Goal: Transaction & Acquisition: Obtain resource

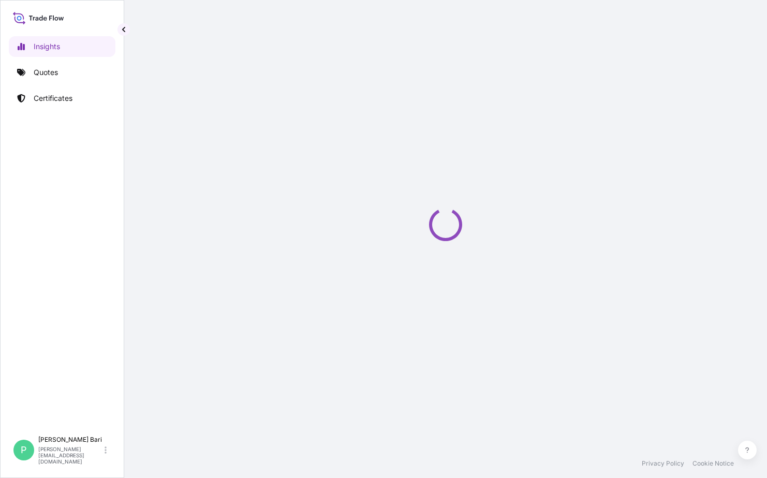
select select "2025"
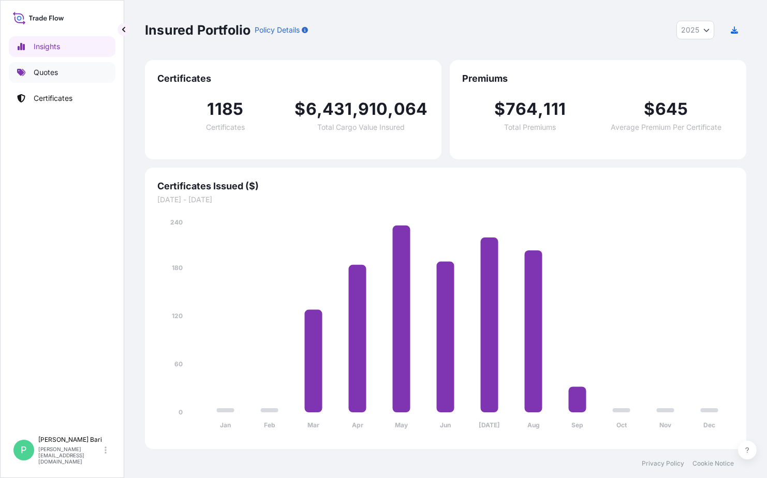
click at [62, 71] on link "Quotes" at bounding box center [62, 72] width 107 height 21
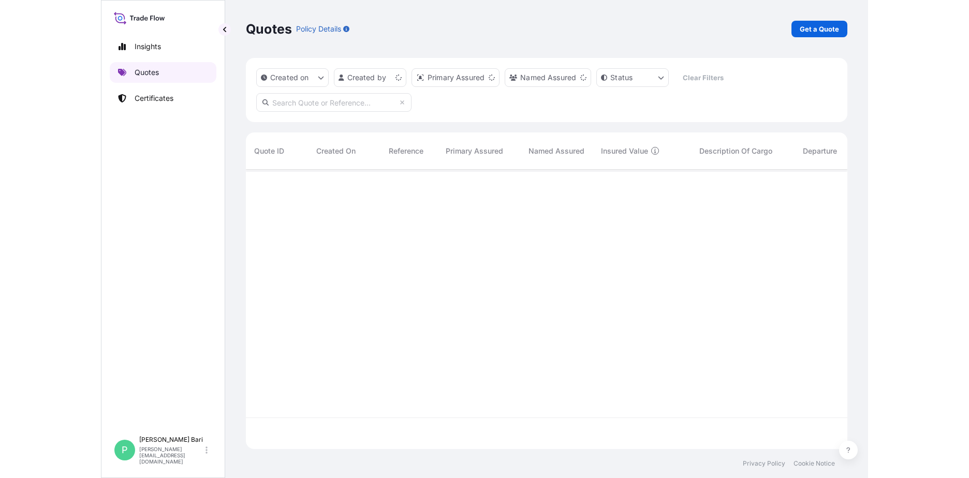
scroll to position [277, 593]
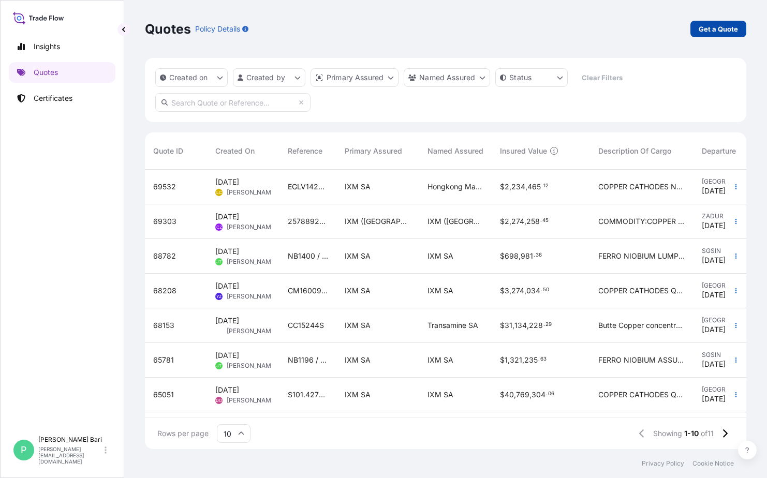
click at [740, 32] on link "Get a Quote" at bounding box center [718, 29] width 56 height 17
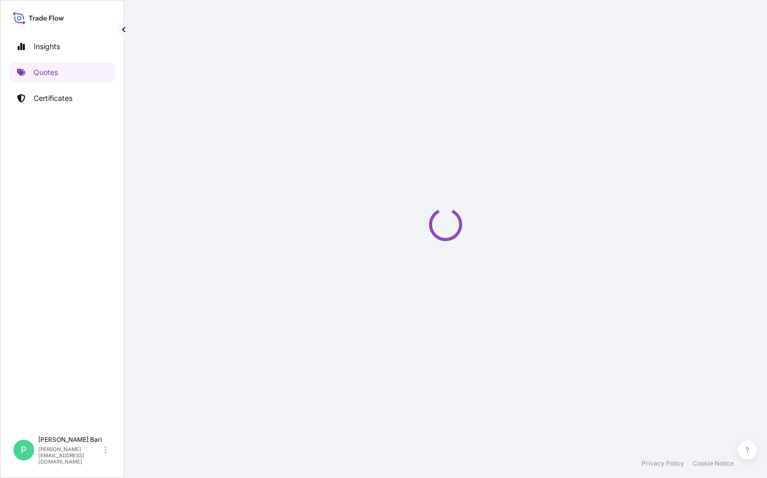
select select "Sea"
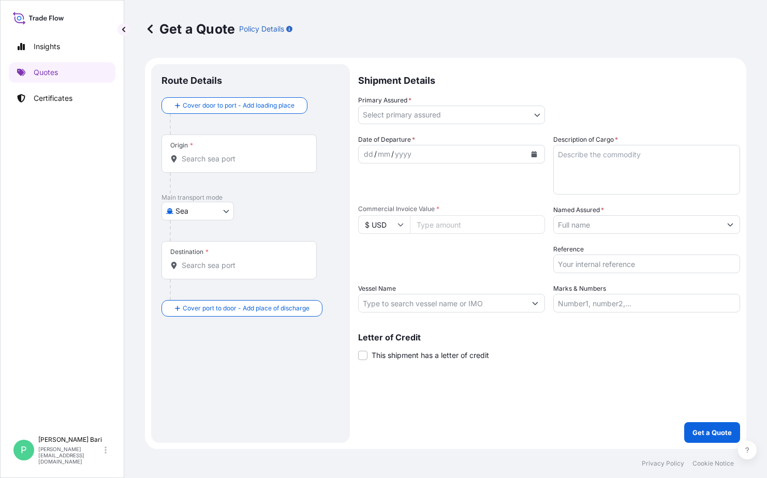
click at [217, 167] on div "Origin *" at bounding box center [238, 154] width 155 height 38
click at [217, 164] on input "Origin *" at bounding box center [243, 159] width 122 height 10
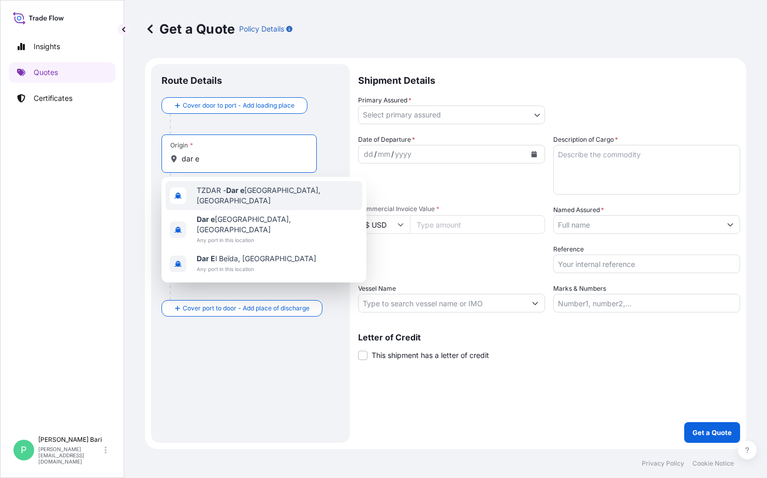
click at [257, 196] on span "TZDAR - [GEOGRAPHIC_DATA], [GEOGRAPHIC_DATA]" at bounding box center [277, 195] width 161 height 21
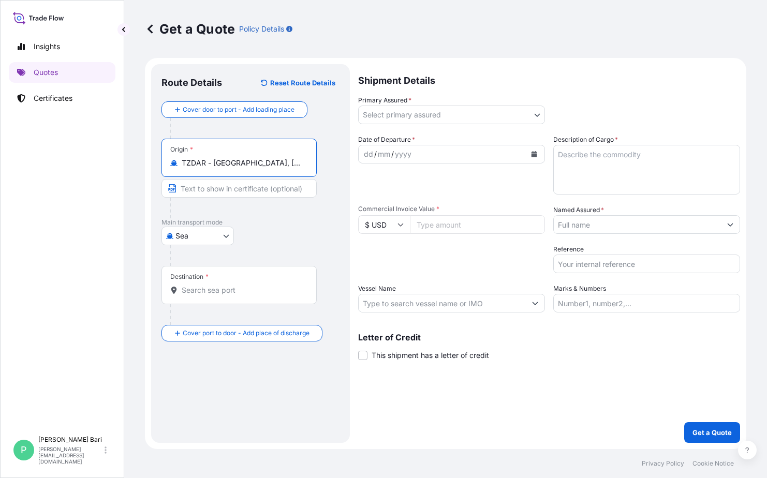
type input "TZDAR - [GEOGRAPHIC_DATA], [GEOGRAPHIC_DATA]"
click at [204, 298] on div "Destination *" at bounding box center [238, 285] width 155 height 38
click at [204, 295] on input "Destination *" at bounding box center [243, 290] width 122 height 10
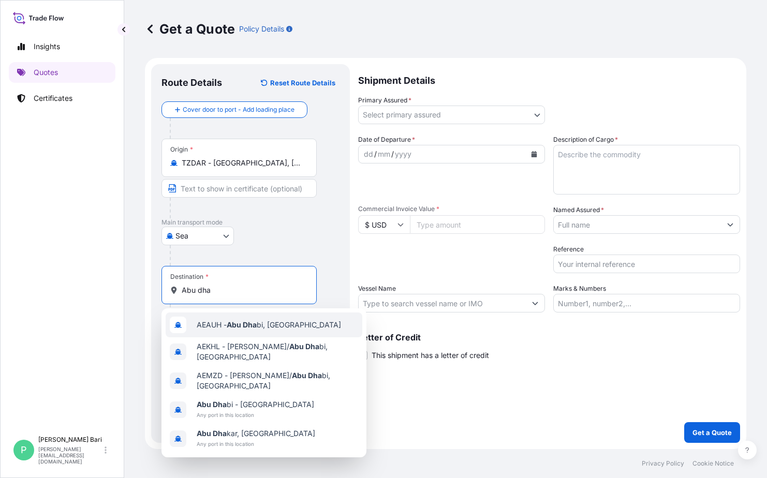
click at [253, 330] on div "AEAUH - Abu Dha bi, [GEOGRAPHIC_DATA]" at bounding box center [264, 325] width 197 height 25
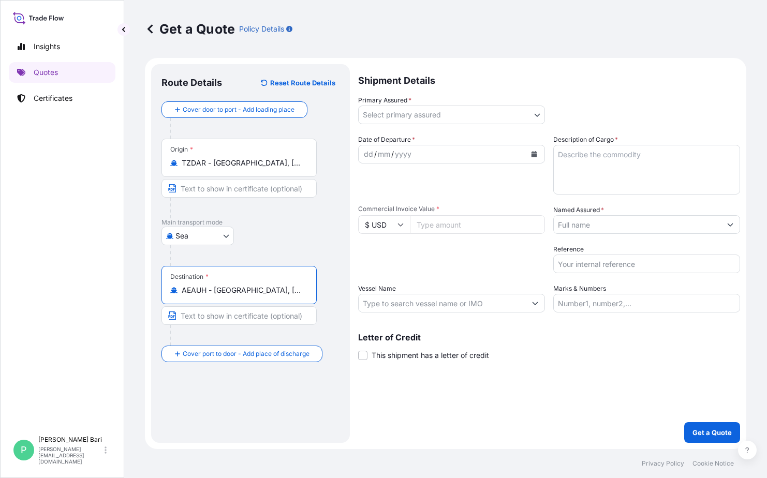
type input "AEAUH - [GEOGRAPHIC_DATA], [GEOGRAPHIC_DATA]"
click at [367, 114] on body "Insights Quotes Certificates P [PERSON_NAME] [PERSON_NAME][EMAIL_ADDRESS][DOMAI…" at bounding box center [383, 239] width 767 height 478
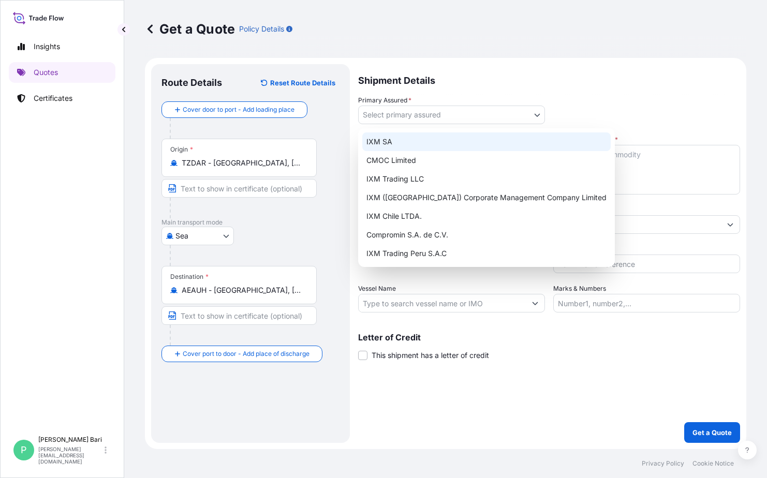
click at [378, 139] on div "IXM SA" at bounding box center [486, 141] width 248 height 19
select select "31846"
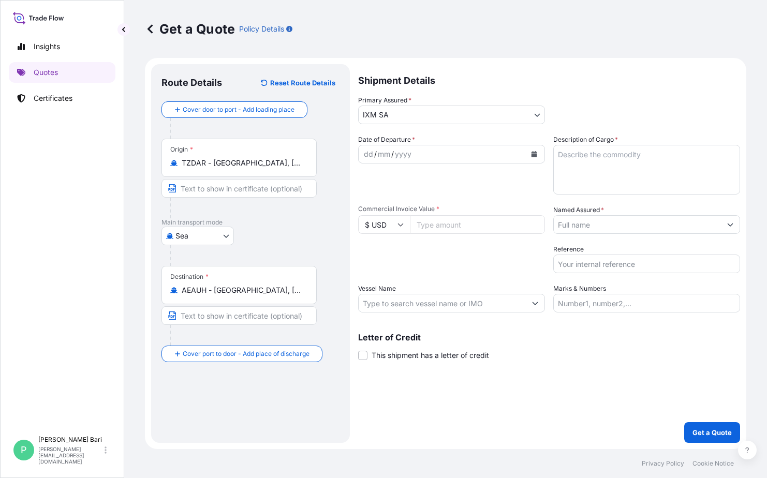
drag, startPoint x: 569, startPoint y: 165, endPoint x: 572, endPoint y: 159, distance: 6.9
click at [569, 165] on textarea "Description of Cargo *" at bounding box center [646, 170] width 187 height 50
click at [572, 159] on textarea "76.284MT OF COPPER CATHODES" at bounding box center [646, 170] width 187 height 50
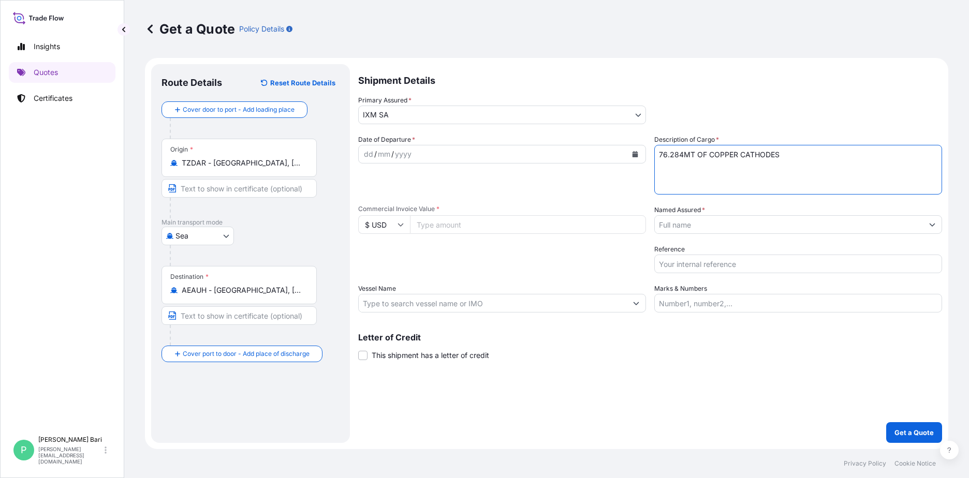
type textarea "76.284MT OF COPPER CATHODES"
click at [392, 149] on div "/" at bounding box center [392, 154] width 3 height 12
click at [637, 158] on button "Calendar" at bounding box center [635, 154] width 17 height 17
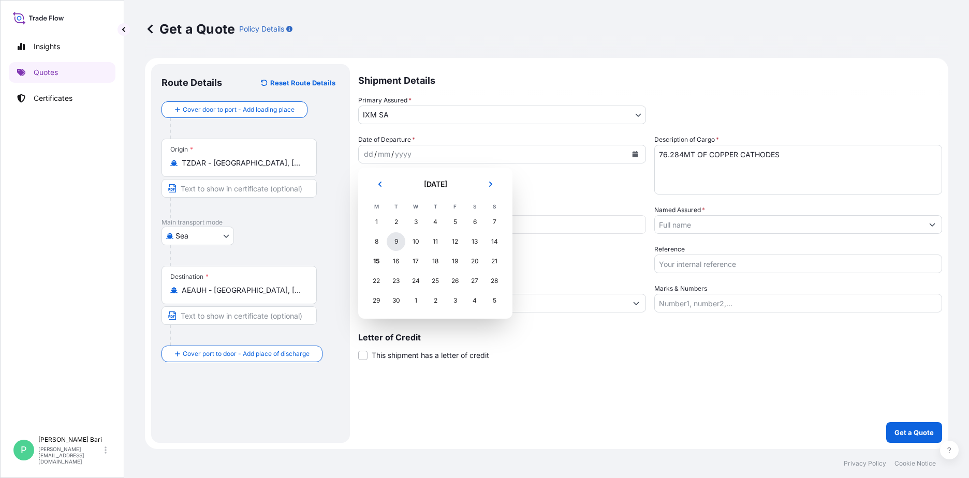
click at [391, 243] on div "9" at bounding box center [396, 241] width 19 height 19
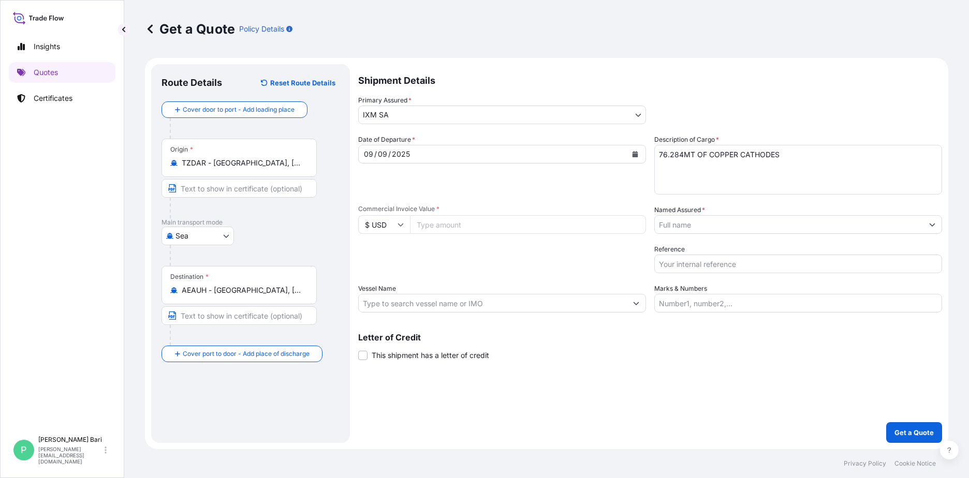
click at [536, 224] on input "Commercial Invoice Value *" at bounding box center [528, 224] width 236 height 19
type input "749681.01"
click at [681, 228] on input "Named Assured *" at bounding box center [789, 224] width 268 height 19
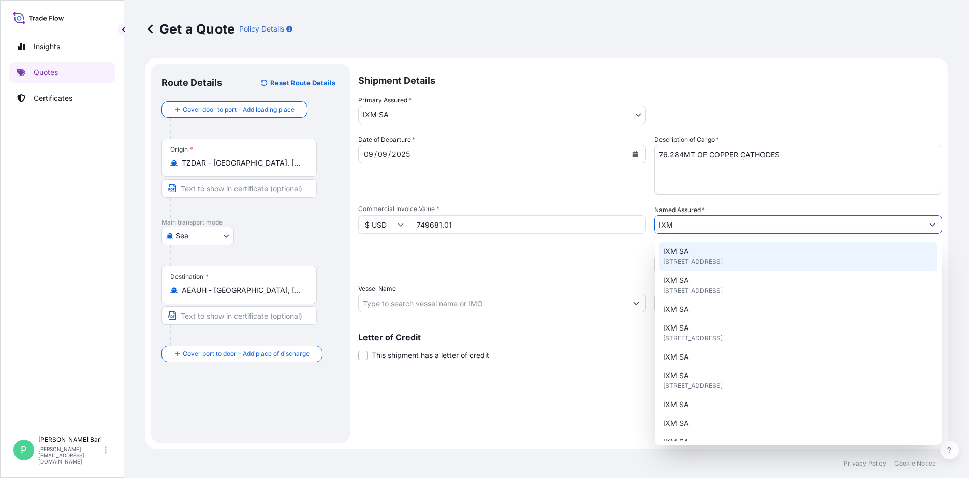
click at [715, 249] on div "IXM SA [STREET_ADDRESS]" at bounding box center [798, 256] width 278 height 29
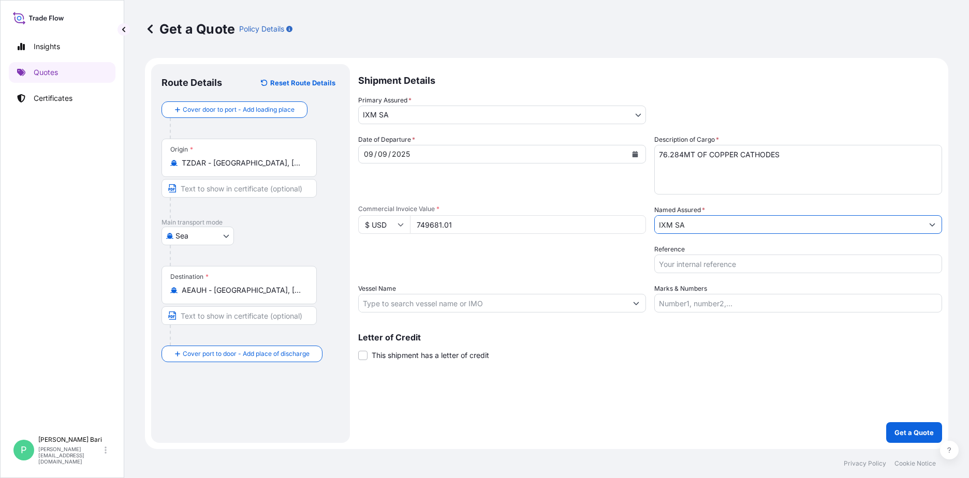
type input "IXM SA"
click at [368, 172] on div "Date of Departure * [DATE]" at bounding box center [502, 165] width 288 height 60
click at [700, 266] on input "Reference" at bounding box center [798, 264] width 288 height 19
paste input "MAERSK PELEPAS 258058431"
click at [599, 248] on div "Packing Category Type to search a container mode Please select a primary mode o…" at bounding box center [502, 258] width 288 height 29
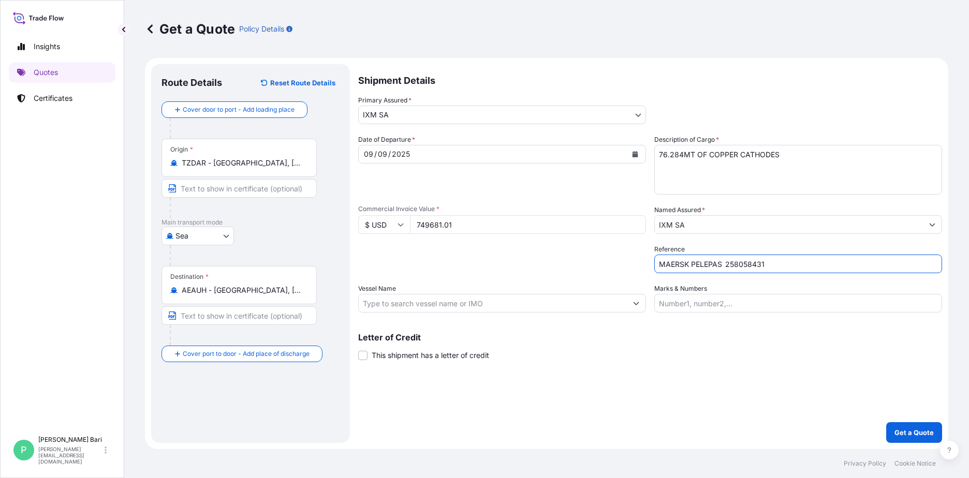
click at [722, 262] on input "MAERSK PELEPAS 258058431" at bounding box center [798, 264] width 288 height 19
drag, startPoint x: 722, startPoint y: 260, endPoint x: 640, endPoint y: 268, distance: 83.1
click at [640, 266] on div "Date of Departure * [DATE] Cargo Category * Metals of every type and descriptio…" at bounding box center [650, 224] width 584 height 178
type input "MAERSK PELEPAS - 258058431"
click at [390, 304] on input "Vessel Name" at bounding box center [493, 303] width 268 height 19
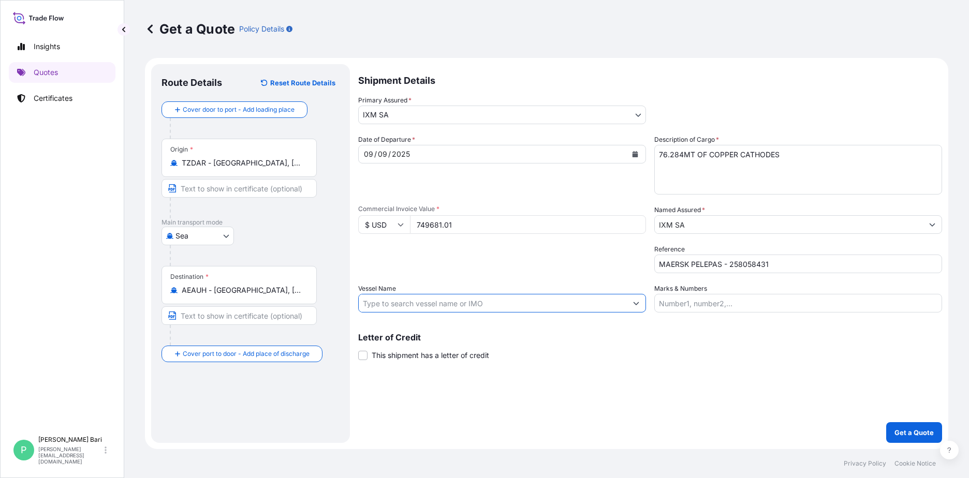
paste input "MAERSK PELEPAS"
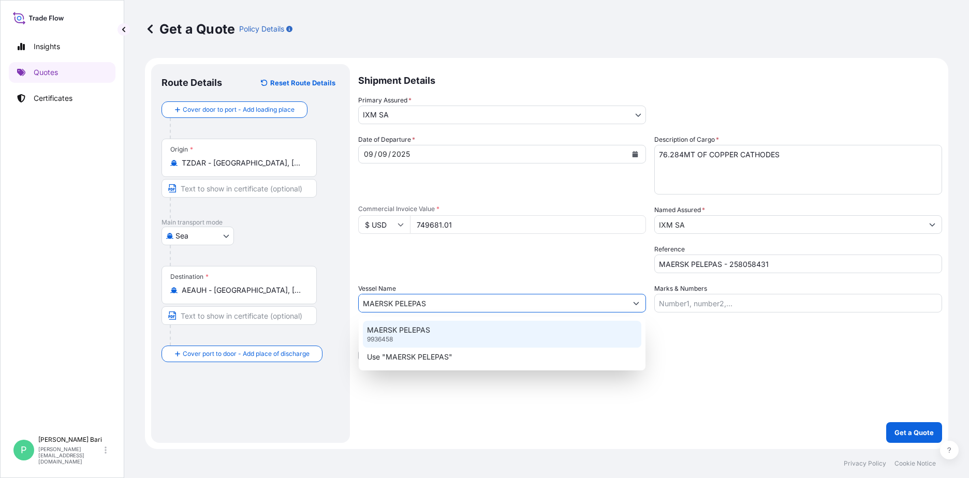
click at [432, 329] on div "MAERSK PELEPAS 9936458" at bounding box center [502, 334] width 278 height 27
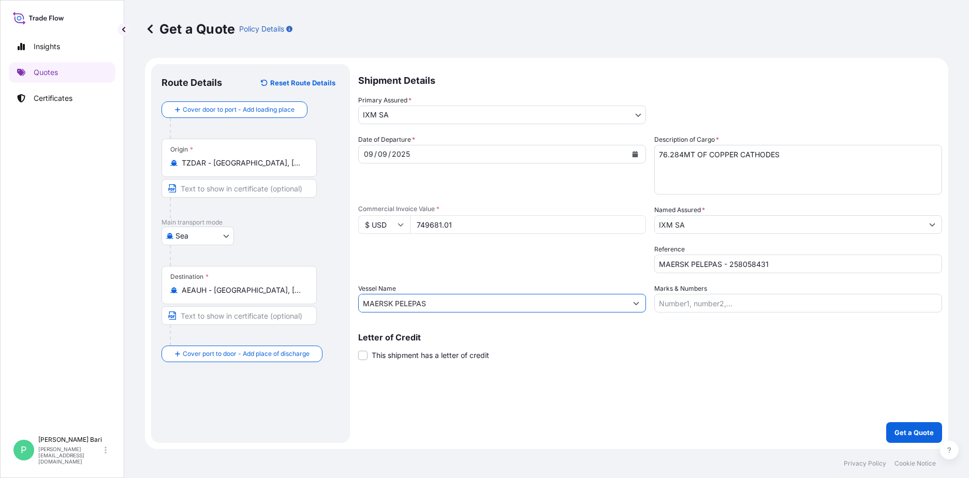
type input "MAERSK PELEPAS"
click at [389, 380] on div "Shipment Details Primary Assured * IXM SA IXM SA CMOC Limited IXM Trading LLC I…" at bounding box center [650, 253] width 584 height 379
click at [766, 429] on p "Get a Quote" at bounding box center [913, 432] width 39 height 10
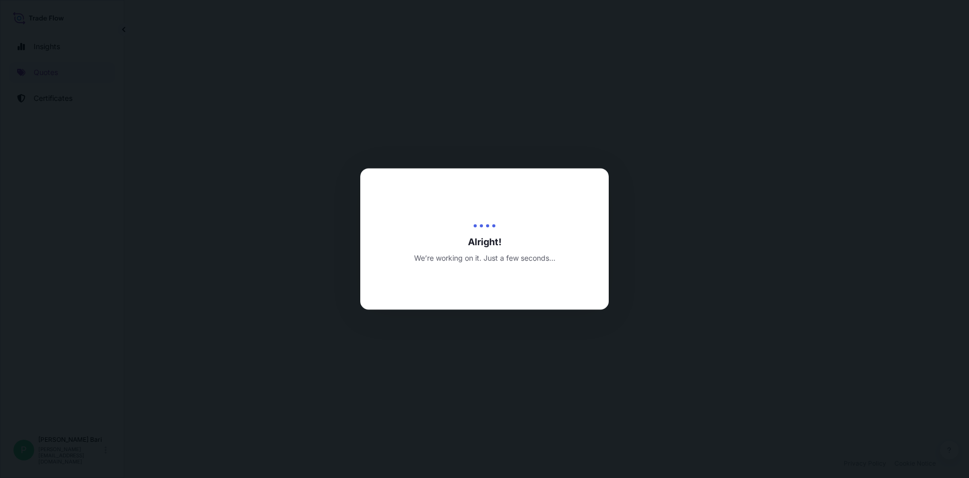
select select "Sea"
select select "31846"
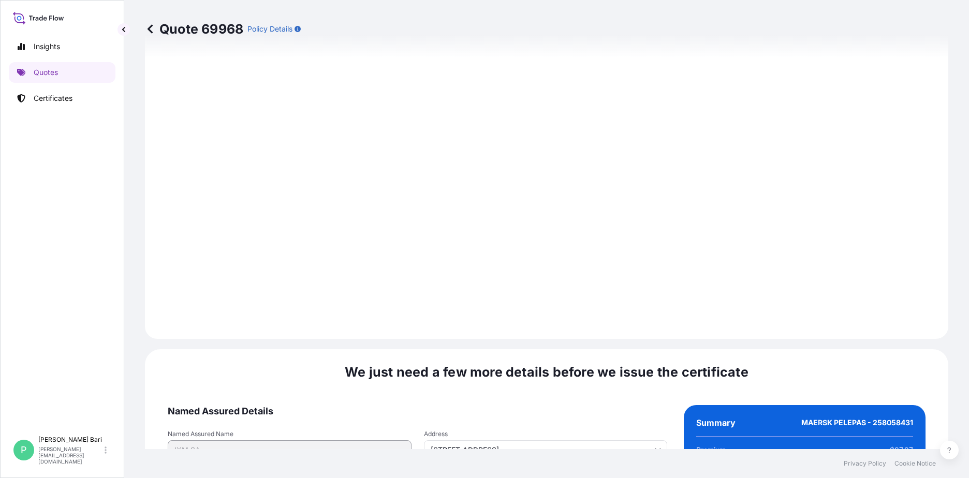
scroll to position [1079, 0]
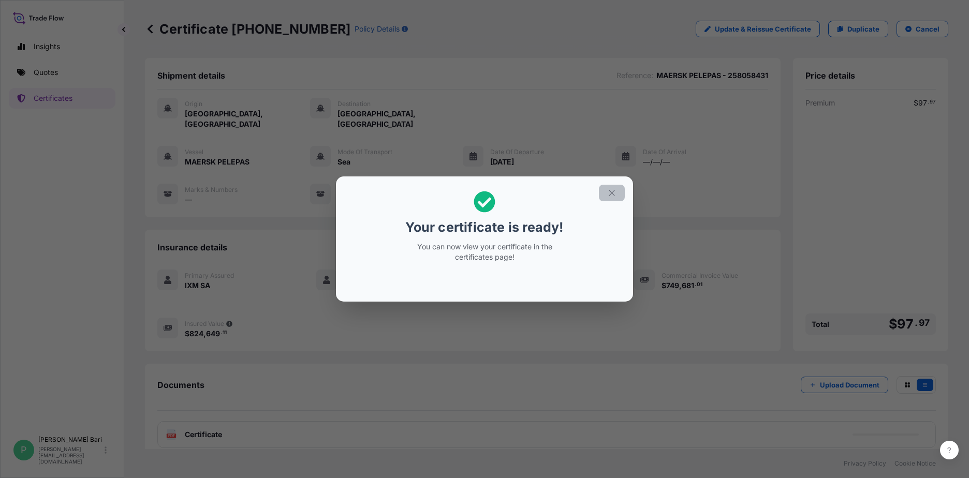
click at [612, 199] on button "button" at bounding box center [612, 193] width 26 height 17
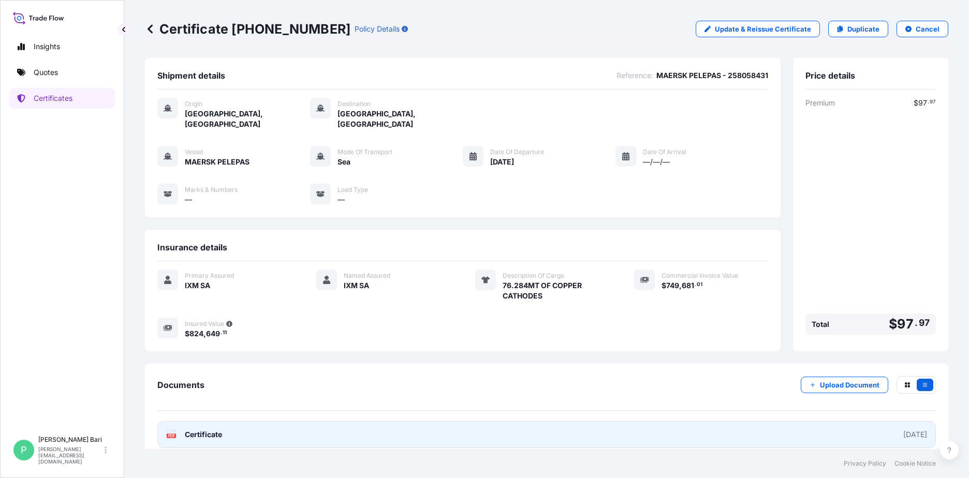
click at [556, 421] on link "PDF Certificate [DATE]" at bounding box center [546, 434] width 778 height 27
